Goal: Information Seeking & Learning: Learn about a topic

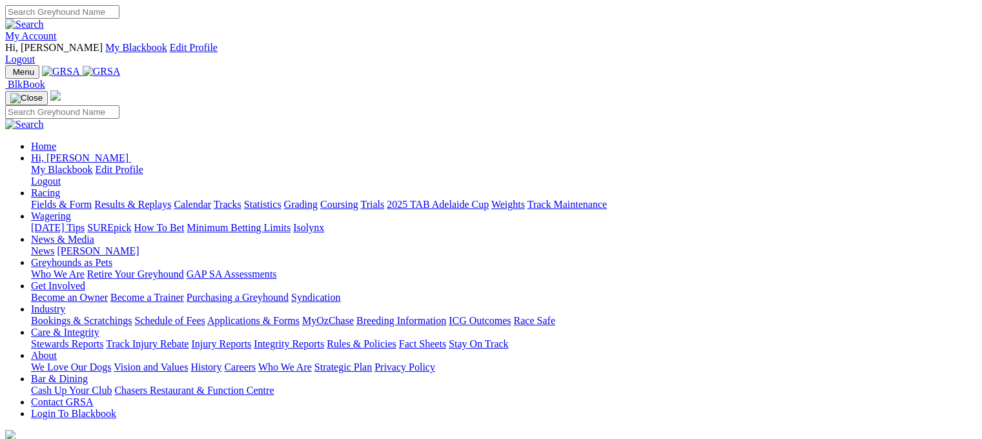
click at [60, 187] on link "Racing" at bounding box center [45, 192] width 29 height 11
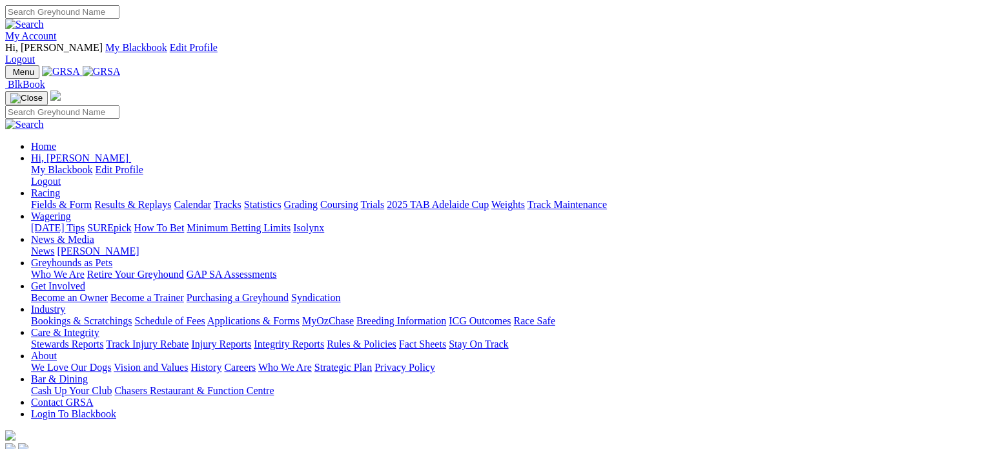
click at [60, 187] on link "Racing" at bounding box center [45, 192] width 29 height 11
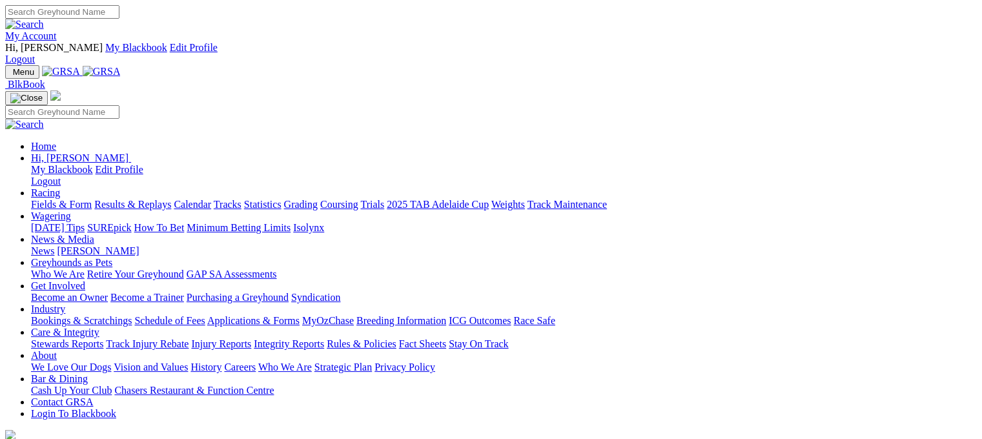
click at [168, 199] on link "Results & Replays" at bounding box center [132, 204] width 77 height 11
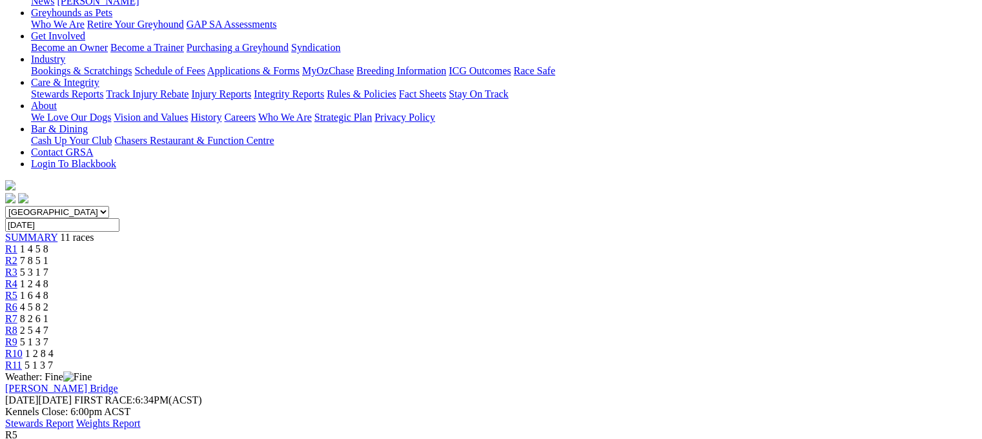
scroll to position [65, 0]
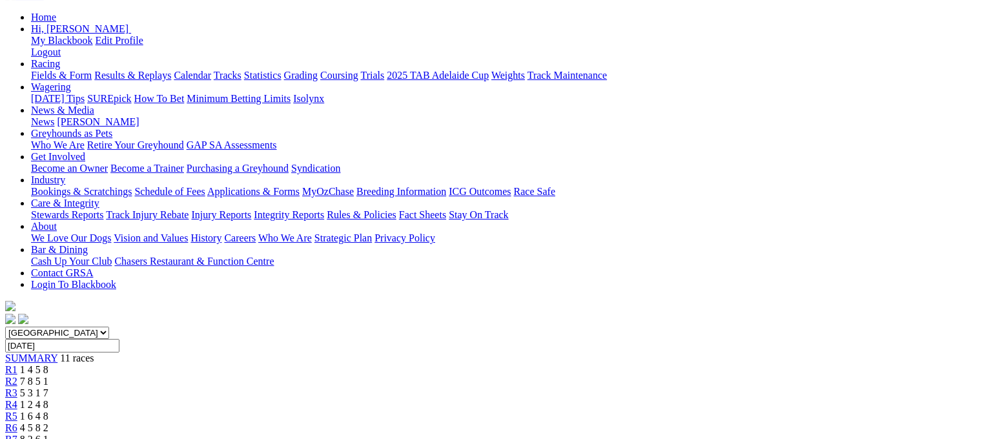
scroll to position [194, 0]
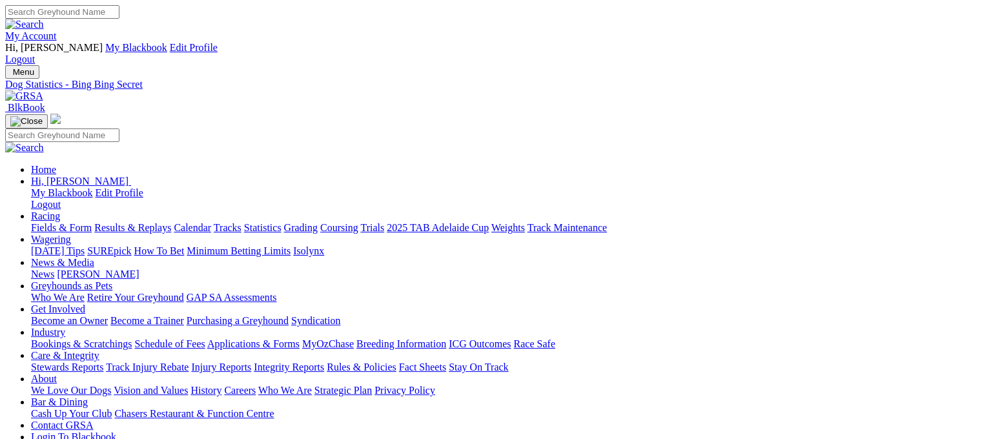
click at [43, 90] on img at bounding box center [24, 96] width 38 height 12
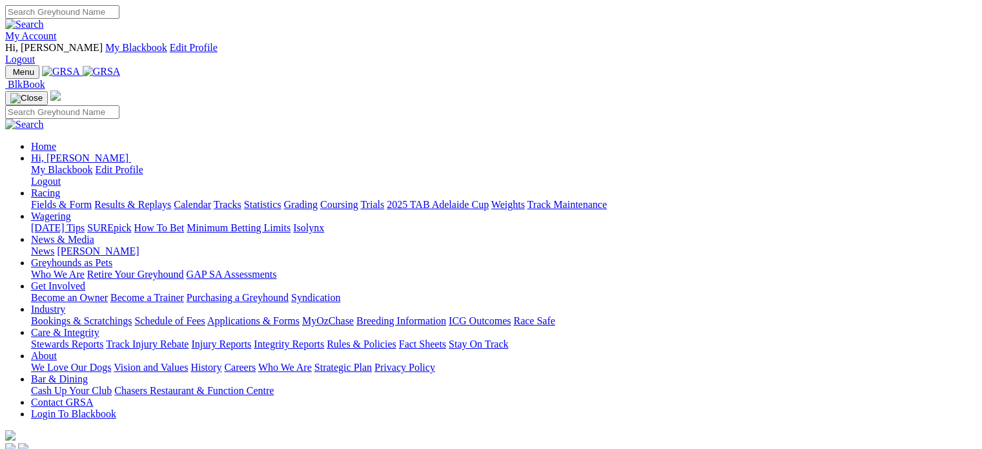
scroll to position [387, 0]
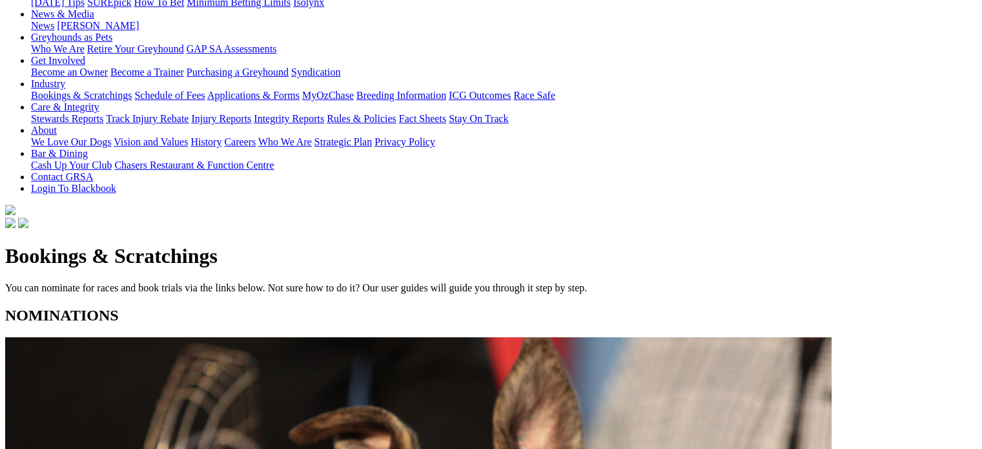
scroll to position [258, 0]
